Goal: Task Accomplishment & Management: Understand process/instructions

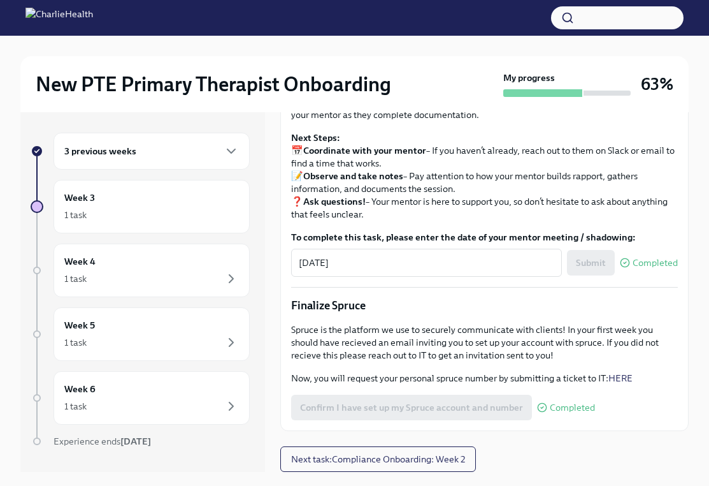
scroll to position [1349, 0]
click at [231, 149] on icon "button" at bounding box center [231, 150] width 15 height 15
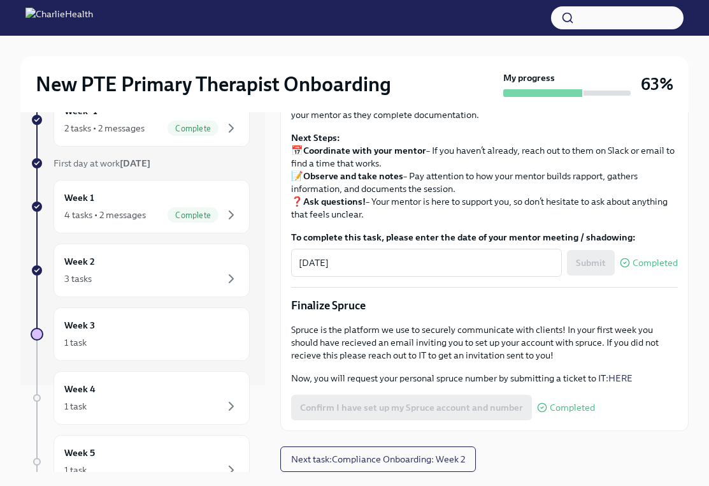
scroll to position [104, 0]
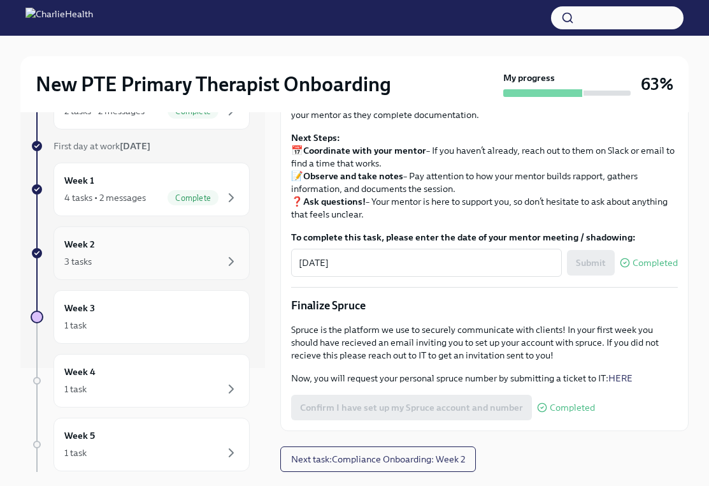
click at [161, 262] on div "3 tasks" at bounding box center [151, 261] width 175 height 15
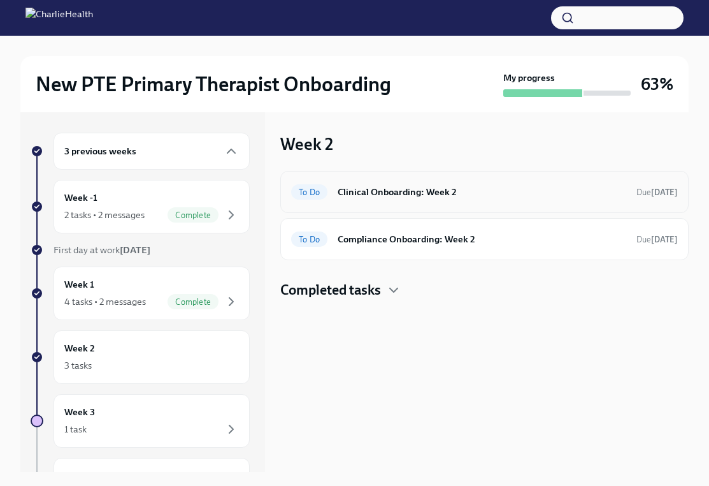
click at [401, 198] on h6 "Clinical Onboarding: Week 2" at bounding box center [482, 192] width 289 height 14
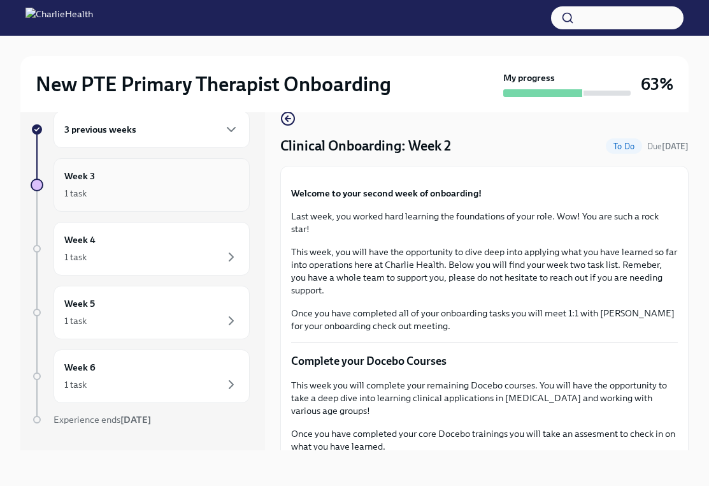
click at [202, 200] on div "1 task" at bounding box center [151, 192] width 175 height 15
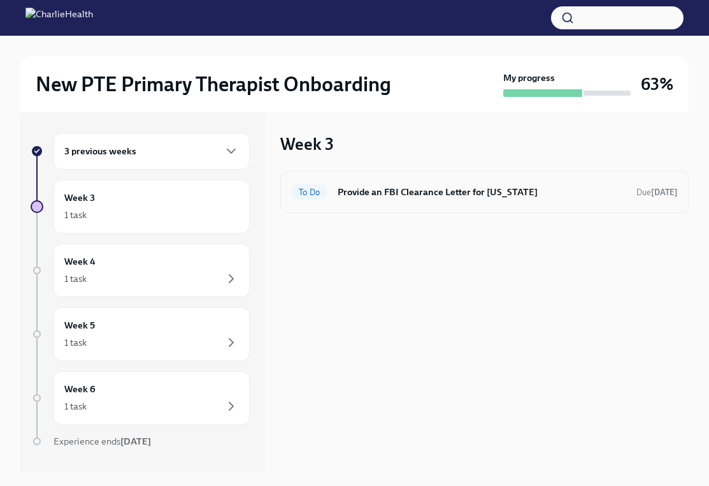
click at [401, 198] on h6 "Provide an FBI Clearance Letter for [US_STATE]" at bounding box center [482, 192] width 289 height 14
